Goal: Task Accomplishment & Management: Manage account settings

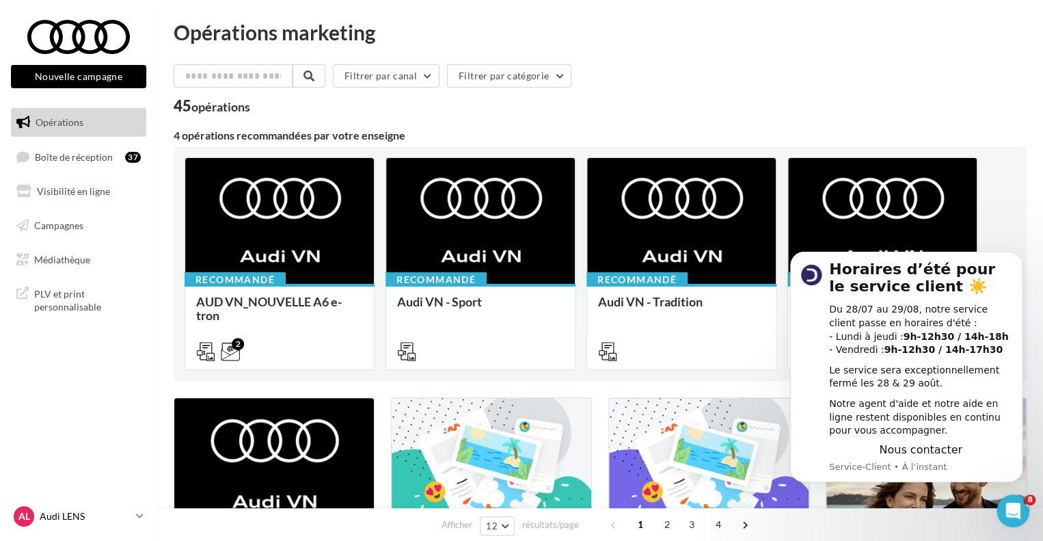
click at [142, 523] on link "AL Audi LENS audi-lens-tra" at bounding box center [78, 516] width 135 height 26
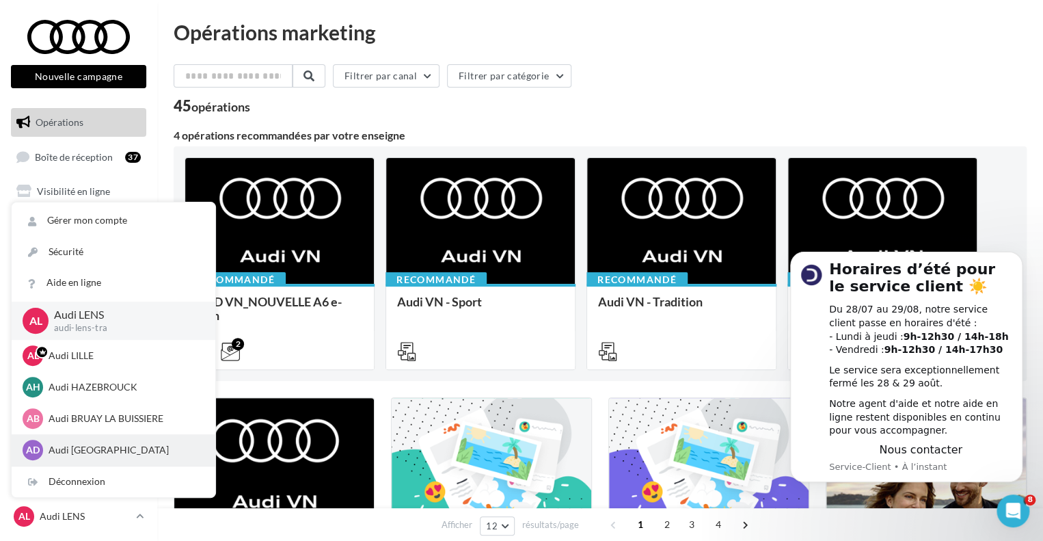
scroll to position [63, 0]
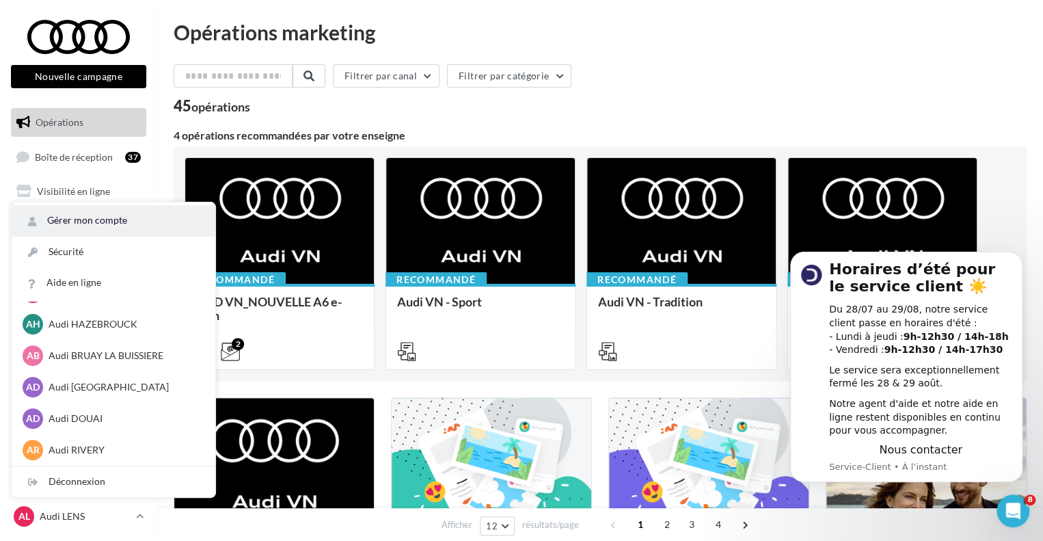
click at [132, 218] on link "Gérer mon compte" at bounding box center [114, 220] width 204 height 31
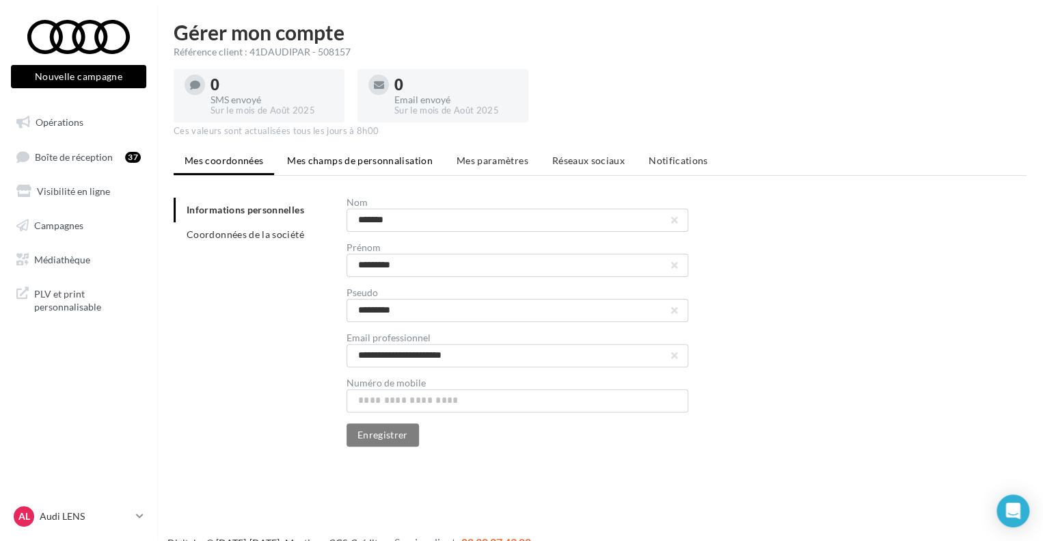
click at [333, 156] on span "Mes champs de personnalisation" at bounding box center [360, 160] width 146 height 12
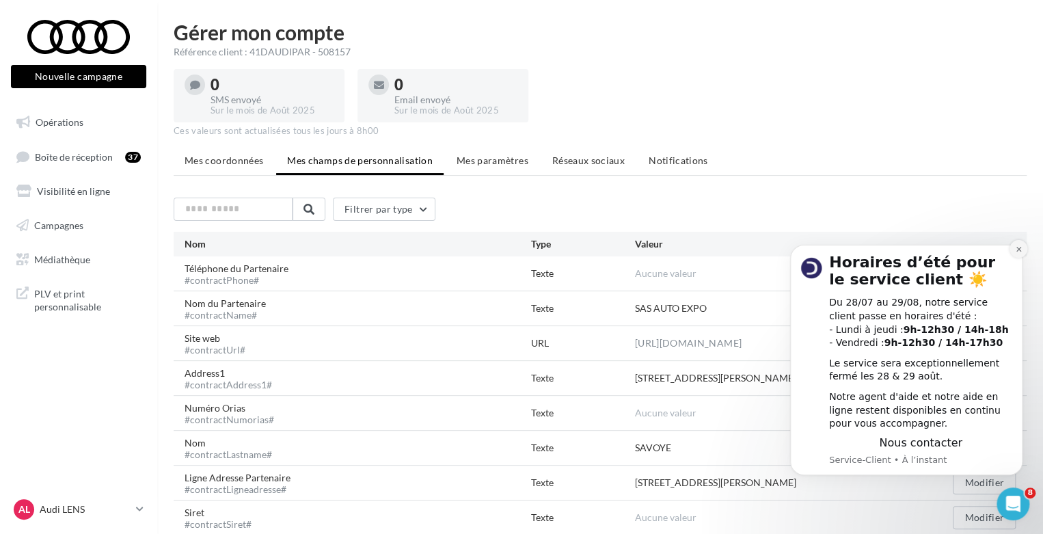
click at [1020, 248] on icon "Dismiss notification" at bounding box center [1019, 249] width 8 height 8
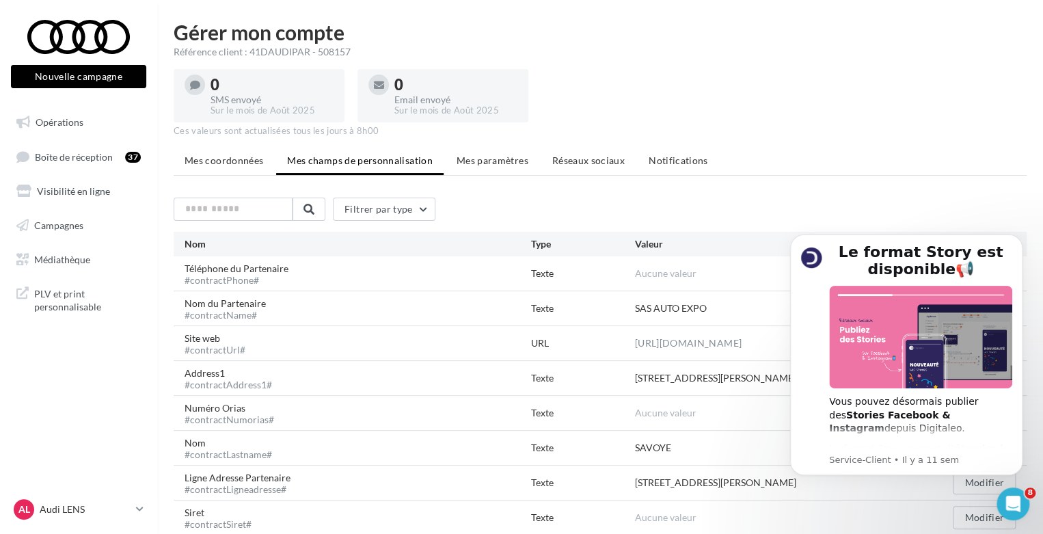
click at [493, 174] on ul "Mes coordonnées Mes champs de personnalisation Mes paramètres Réseaux sociaux N…" at bounding box center [600, 161] width 853 height 27
click at [500, 167] on li "Mes paramètres" at bounding box center [493, 160] width 94 height 25
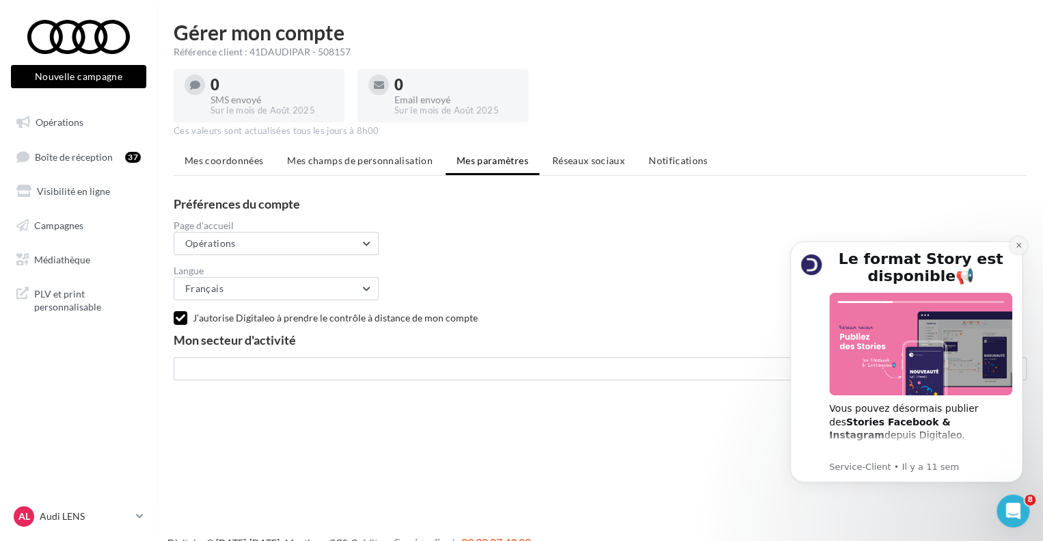
click at [1019, 242] on icon "Dismiss notification" at bounding box center [1019, 245] width 8 height 8
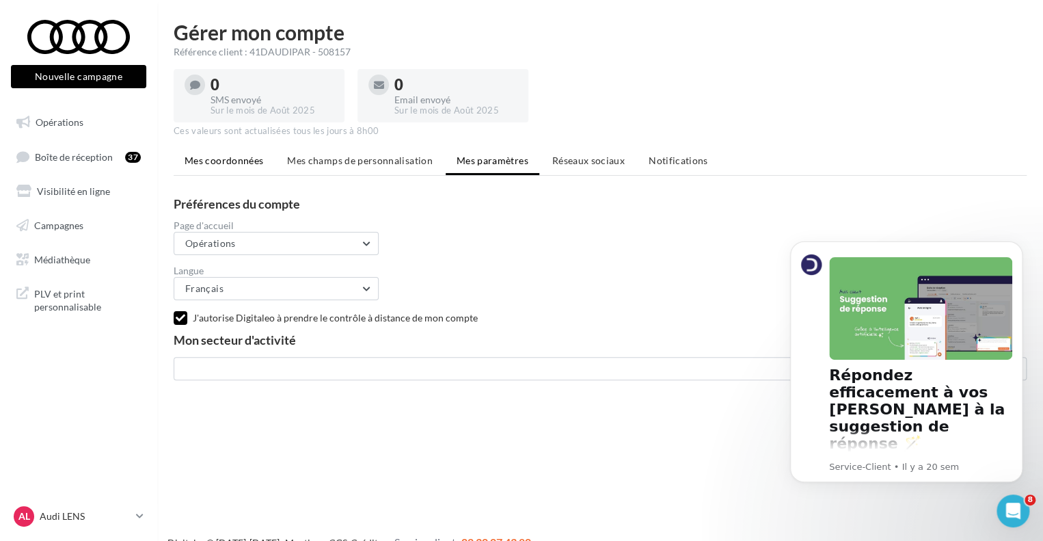
click at [243, 162] on span "Mes coordonnées" at bounding box center [224, 160] width 79 height 12
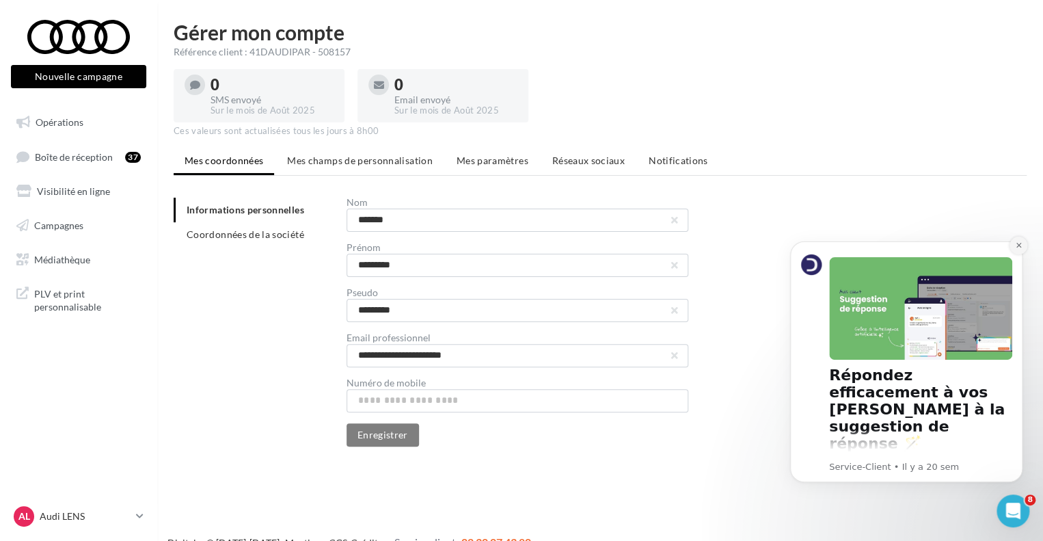
click at [1021, 241] on button "Dismiss notification" at bounding box center [1018, 245] width 18 height 18
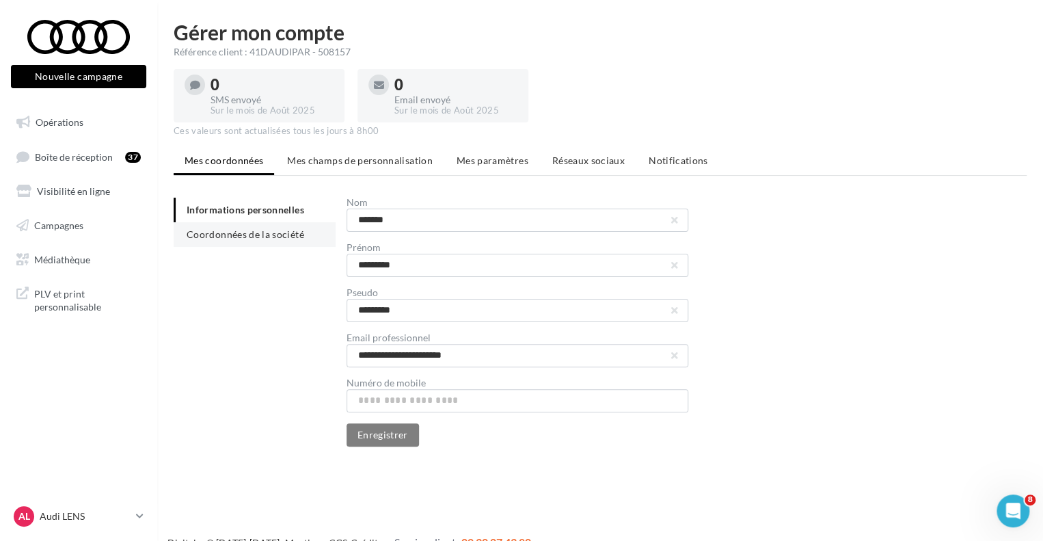
click at [273, 237] on span "Coordonnées de la société" at bounding box center [246, 234] width 118 height 12
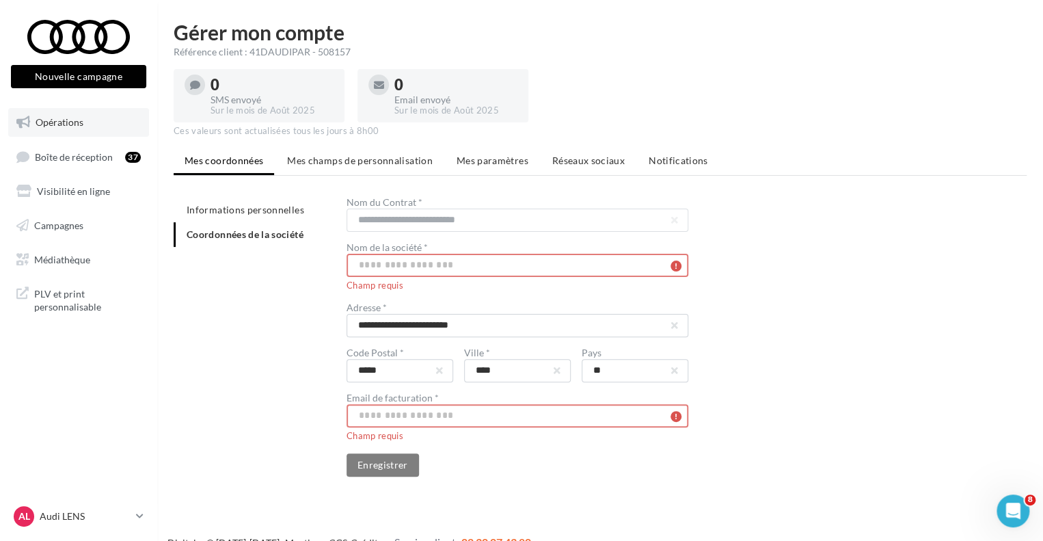
click at [66, 123] on span "Opérations" at bounding box center [60, 122] width 48 height 12
